Goal: Task Accomplishment & Management: Complete application form

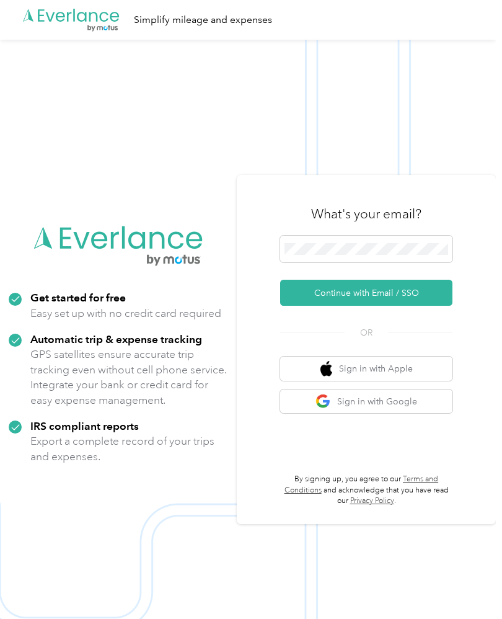
click at [444, 306] on button "Continue with Email / SSO" at bounding box center [366, 293] width 172 height 26
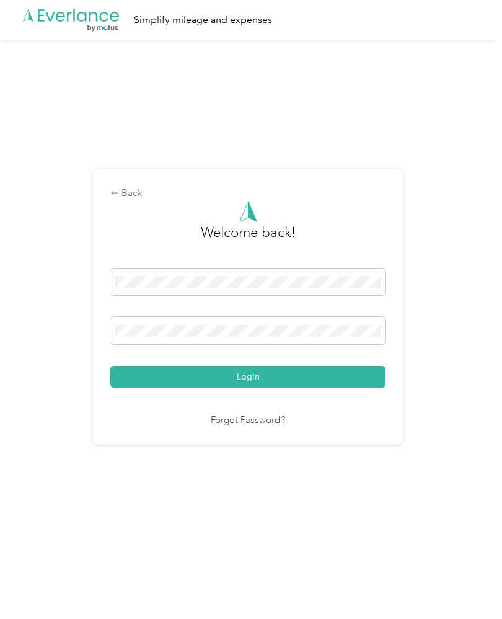
click at [133, 388] on button "Login" at bounding box center [247, 377] width 275 height 22
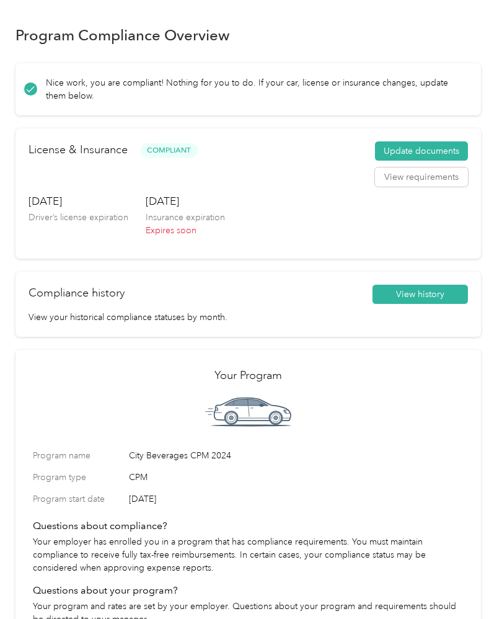
click at [439, 153] on button "Update documents" at bounding box center [421, 151] width 93 height 20
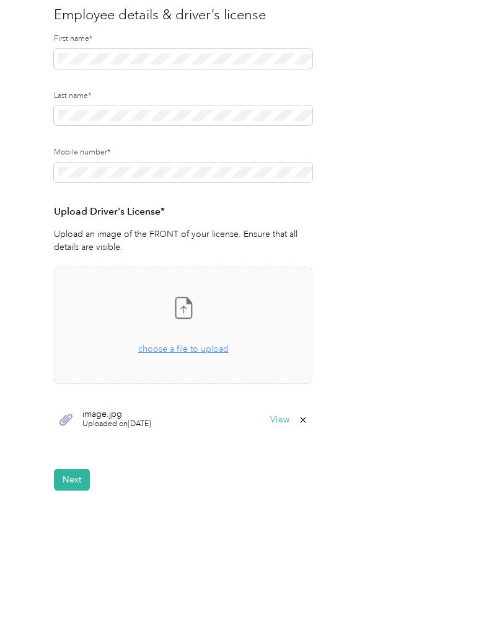
scroll to position [130, 0]
click at [155, 352] on span "choose a file to upload" at bounding box center [183, 349] width 91 height 11
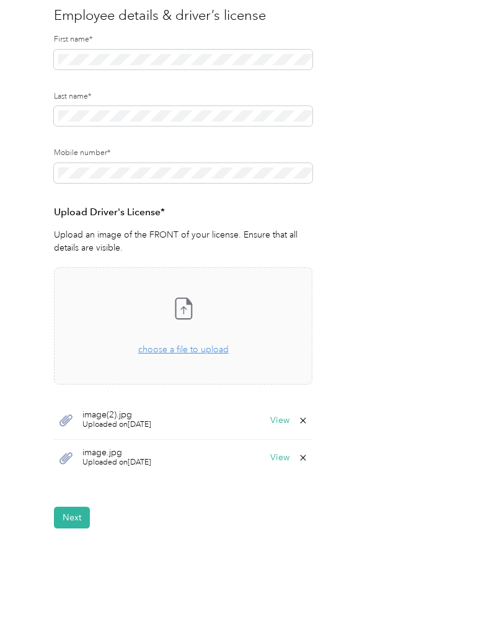
click at [275, 461] on button "View" at bounding box center [279, 457] width 19 height 9
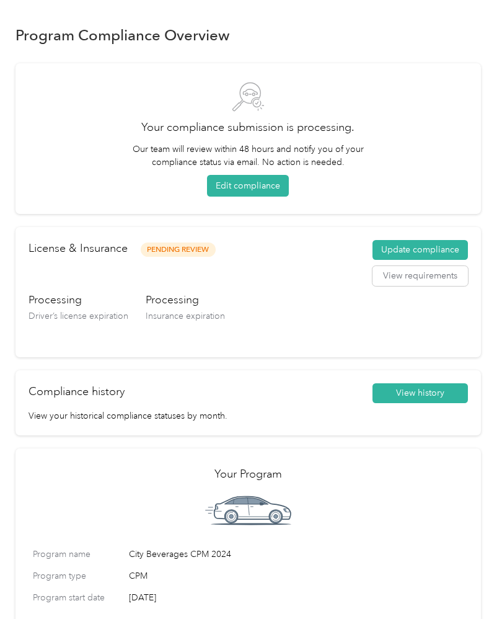
click at [448, 252] on button "Update compliance" at bounding box center [421, 250] width 96 height 20
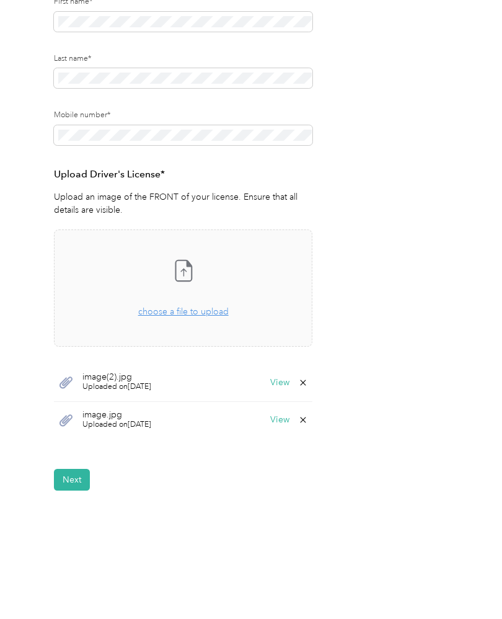
scroll to position [167, 0]
click at [69, 477] on button "Next" at bounding box center [72, 481] width 36 height 22
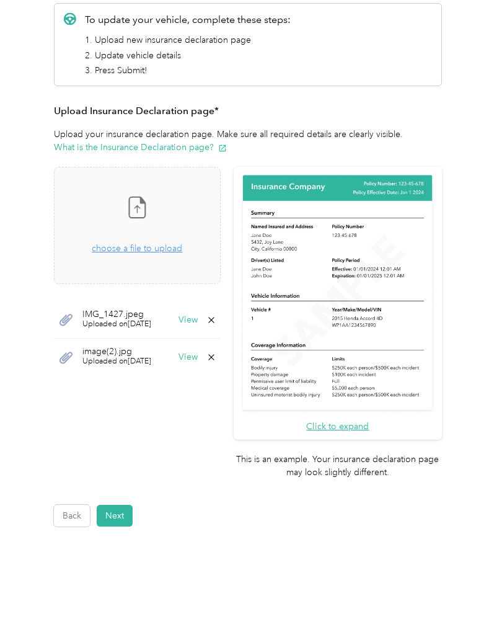
click at [198, 323] on button "View" at bounding box center [188, 320] width 19 height 9
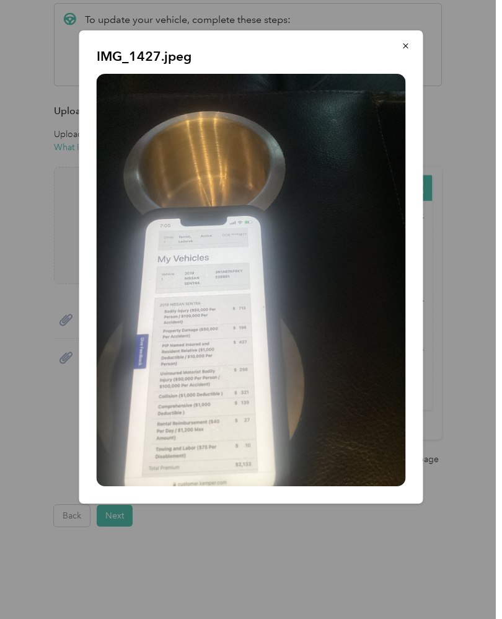
click at [403, 43] on icon "button" at bounding box center [406, 46] width 9 height 9
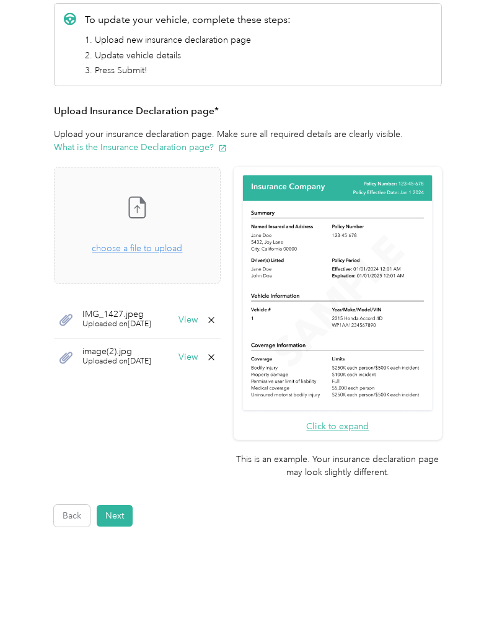
click at [217, 356] on icon at bounding box center [212, 357] width 10 height 10
click at [33, 341] on div "Employee details & driver’s license License Insurance declaration Insurance Veh…" at bounding box center [249, 231] width 466 height 592
click at [221, 365] on div "image(2).jpg Uploaded on 4/1/2025 View" at bounding box center [137, 357] width 167 height 37
click at [198, 357] on button "View" at bounding box center [188, 357] width 19 height 9
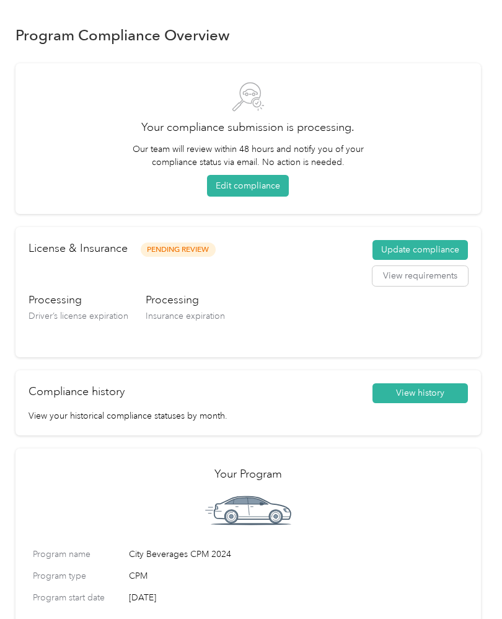
click at [390, 253] on button "Update compliance" at bounding box center [421, 250] width 96 height 20
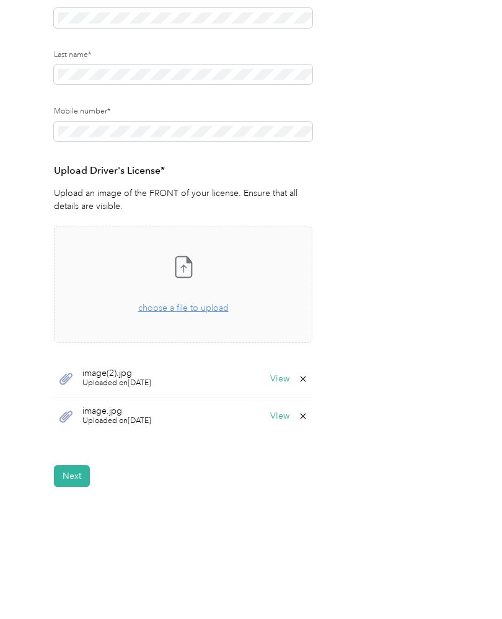
scroll to position [156, 0]
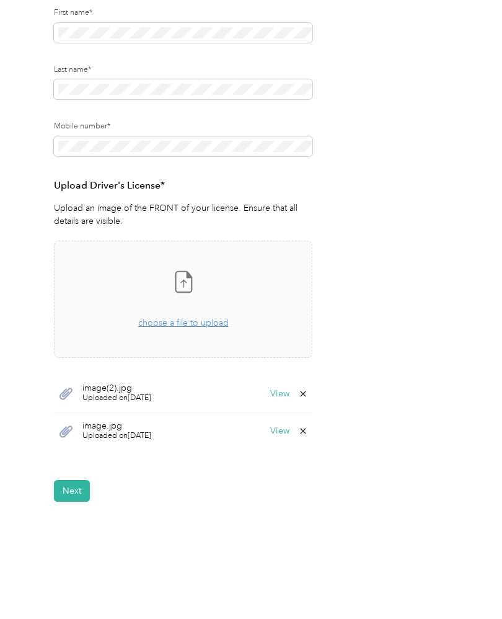
click at [73, 485] on button "Next" at bounding box center [72, 491] width 36 height 22
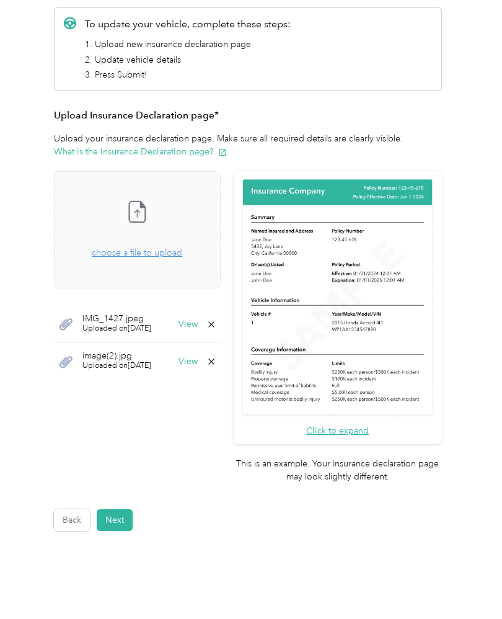
click at [118, 259] on div "Drag and drop your file here, or choose a file to upload" at bounding box center [137, 246] width 91 height 27
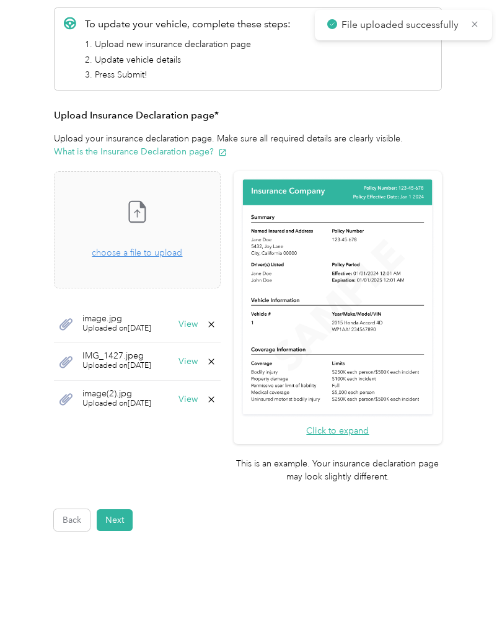
click at [115, 509] on button "Next" at bounding box center [115, 520] width 36 height 22
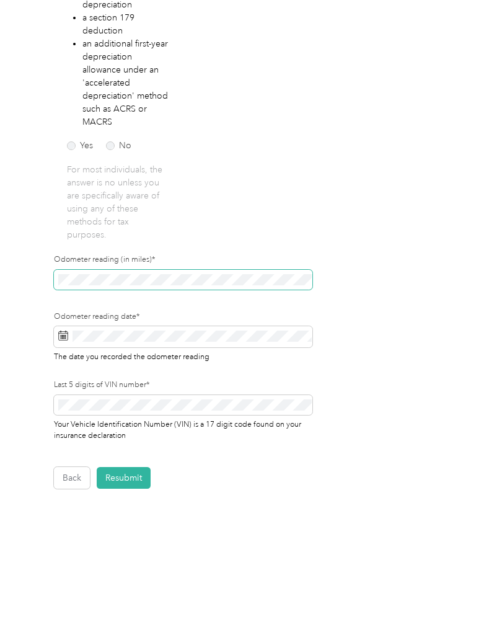
scroll to position [289, 0]
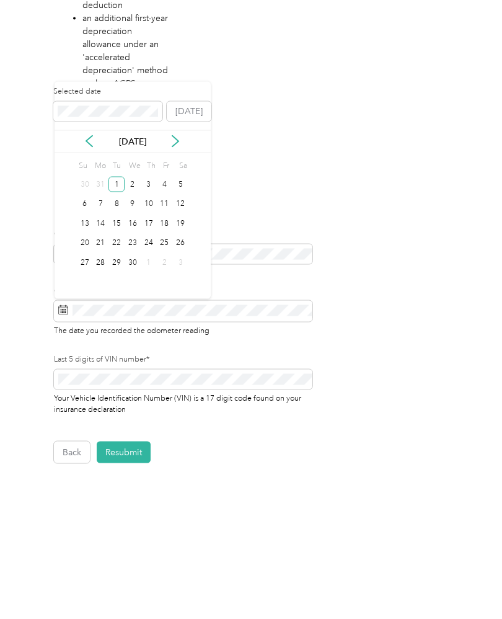
click at [173, 163] on icon at bounding box center [175, 169] width 12 height 12
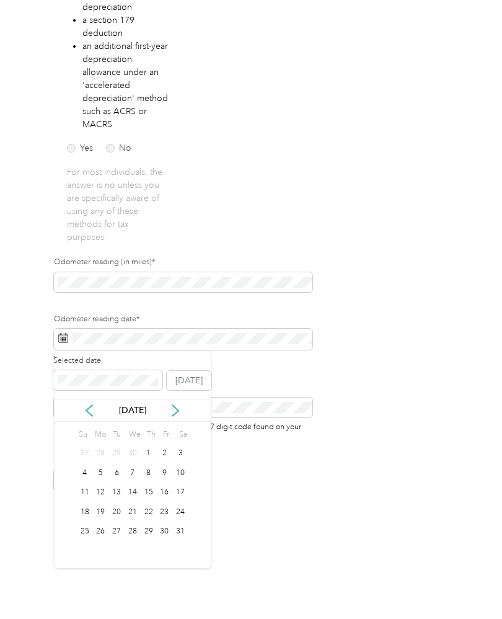
click at [179, 404] on icon at bounding box center [175, 410] width 12 height 12
click at [175, 404] on icon at bounding box center [175, 410] width 12 height 12
click at [115, 524] on div "30" at bounding box center [117, 532] width 16 height 16
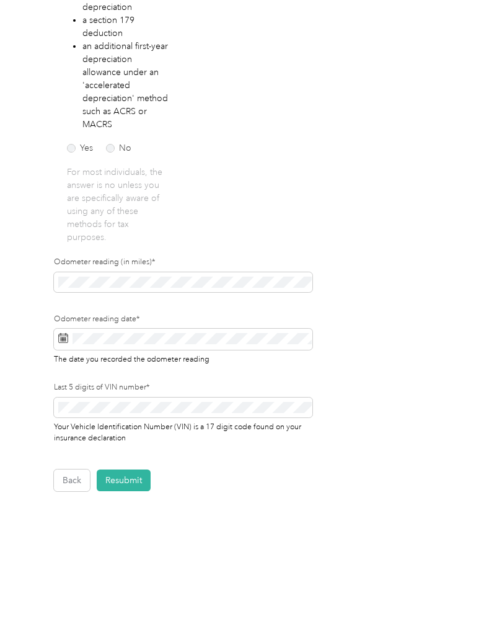
click at [126, 470] on button "Resubmit" at bounding box center [124, 481] width 54 height 22
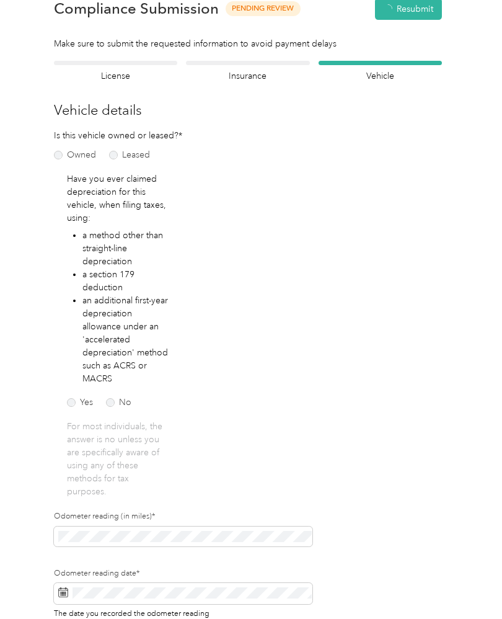
scroll to position [1, 0]
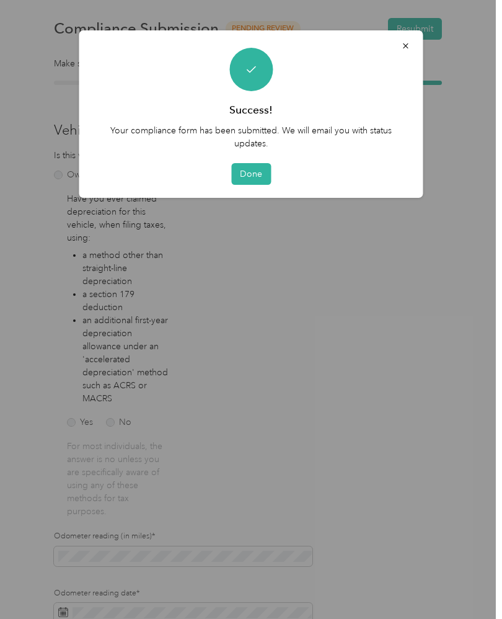
click at [245, 177] on button "Done" at bounding box center [251, 174] width 40 height 22
